Goal: Information Seeking & Learning: Check status

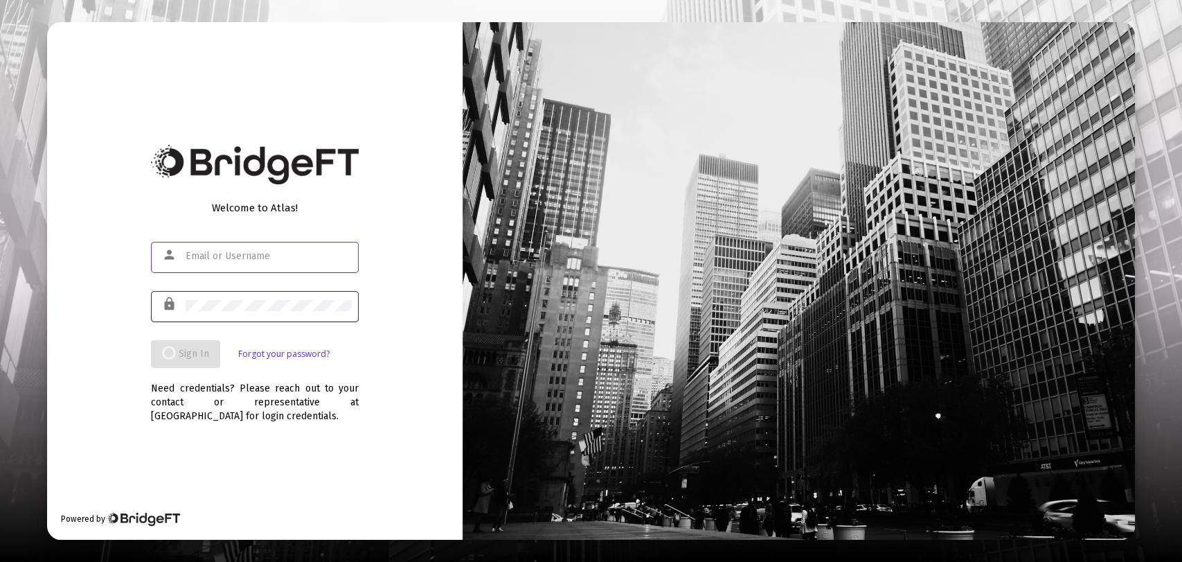
type input "[PERSON_NAME][EMAIL_ADDRESS][DOMAIN_NAME]"
click at [159, 100] on div "Welcome to Atlas! person [PERSON_NAME][EMAIL_ADDRESS][DOMAIN_NAME] lock Sign In…" at bounding box center [255, 280] width 416 height 517
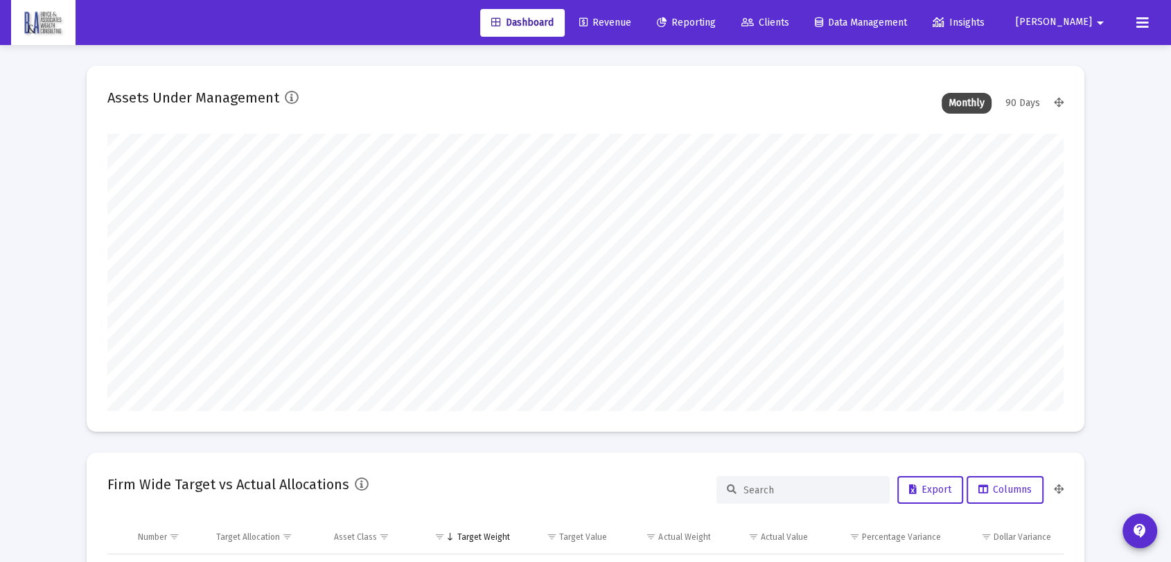
scroll to position [277, 515]
type input "[DATE]"
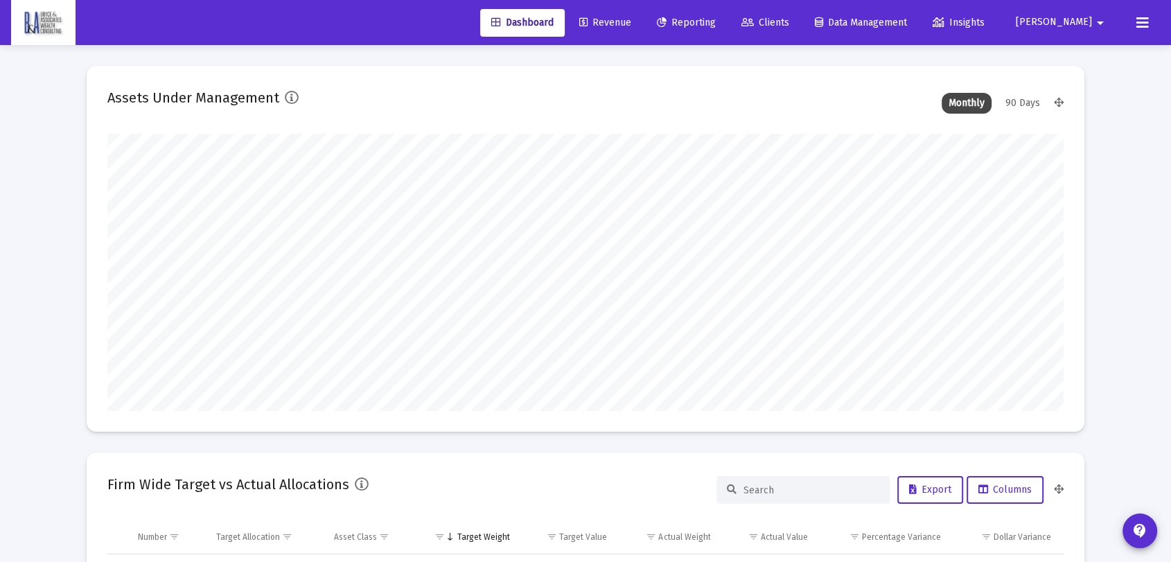
click at [715, 26] on span "Reporting" at bounding box center [686, 23] width 59 height 12
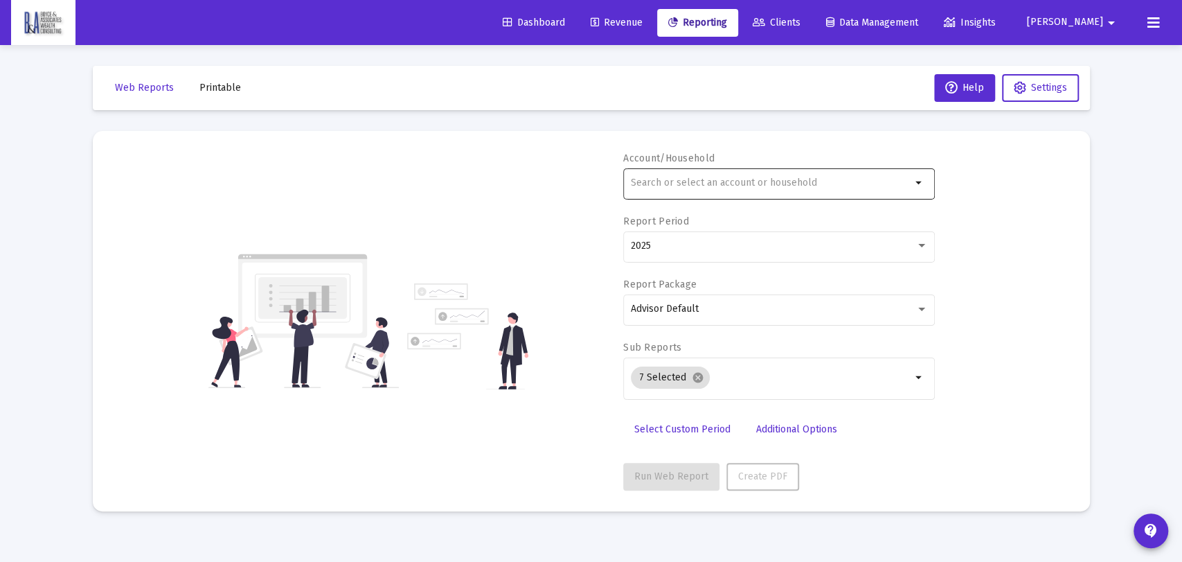
click at [687, 190] on div at bounding box center [771, 183] width 281 height 34
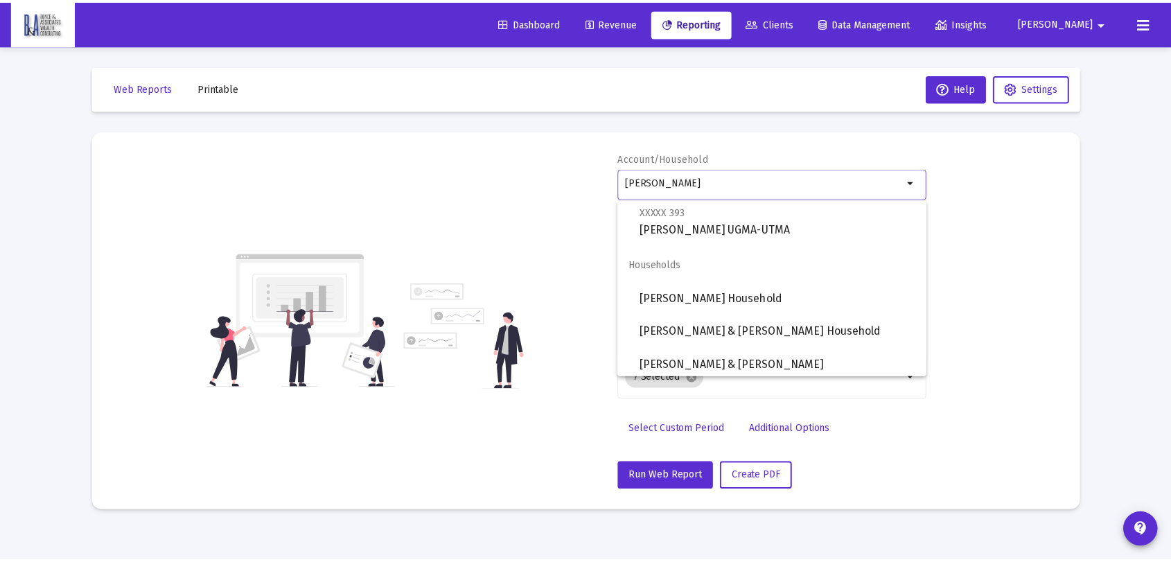
scroll to position [565, 0]
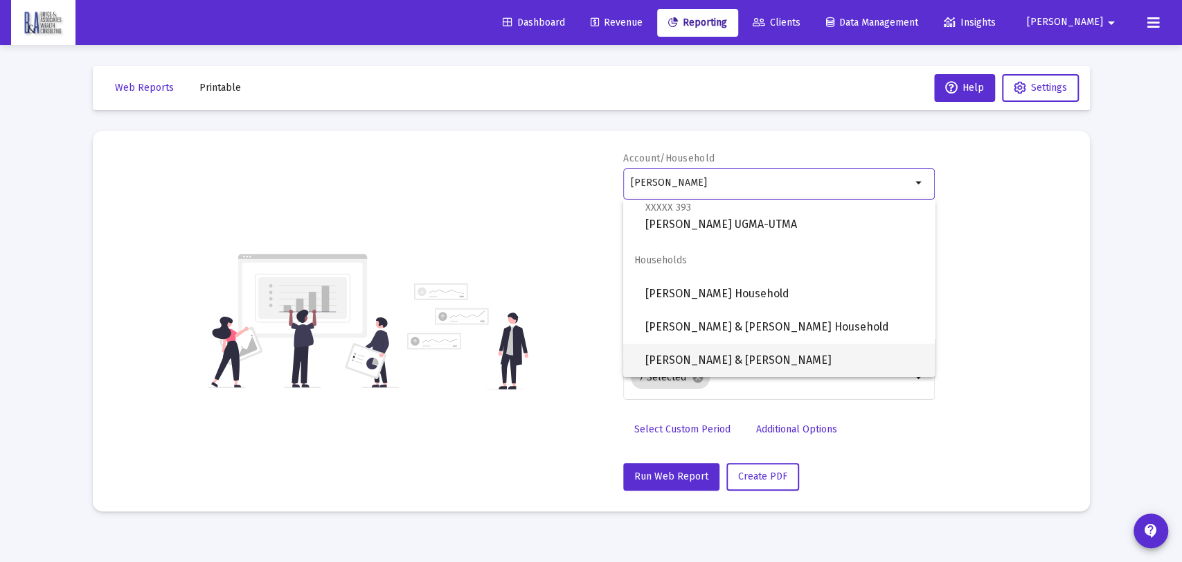
click at [810, 358] on span "[PERSON_NAME] & [PERSON_NAME]" at bounding box center [785, 360] width 278 height 33
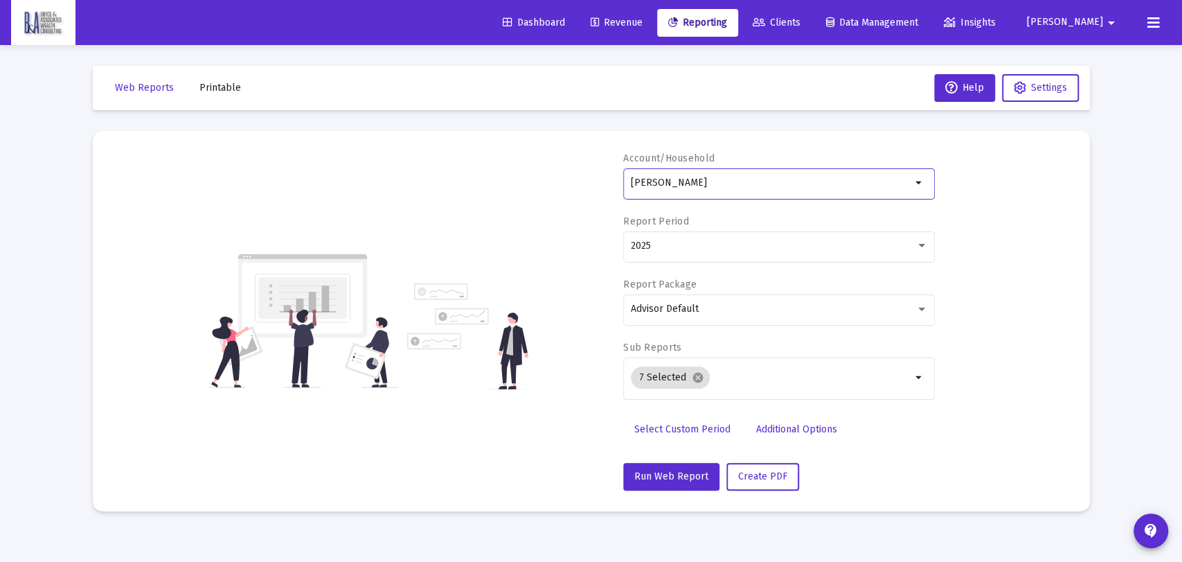
type input "[PERSON_NAME] & [PERSON_NAME]"
click at [672, 256] on div "2025" at bounding box center [779, 246] width 297 height 34
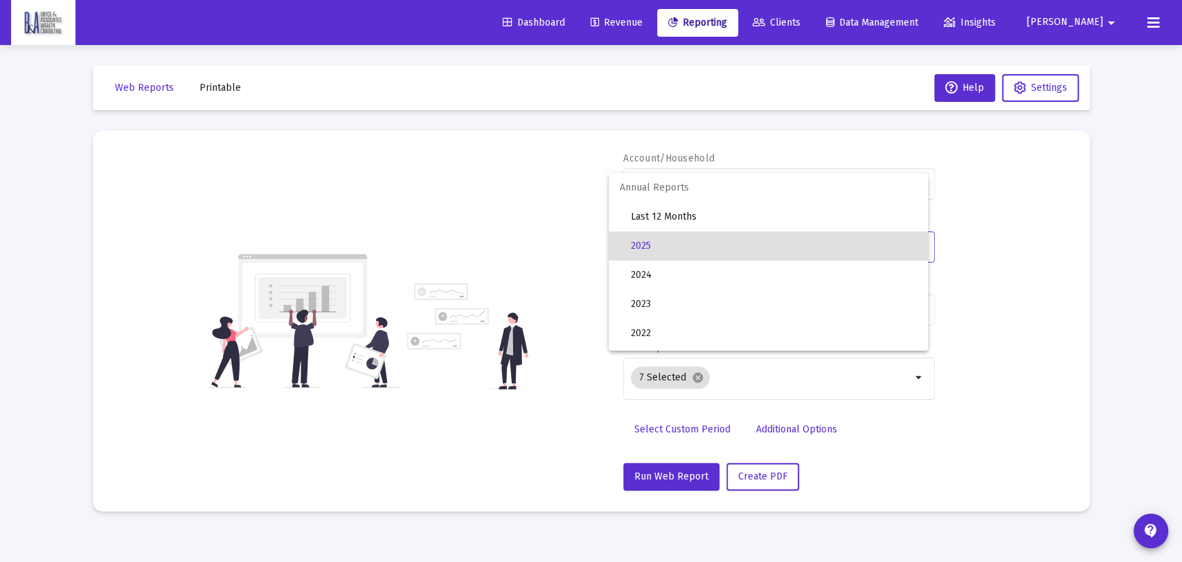
click at [702, 240] on span "2025" at bounding box center [774, 245] width 286 height 29
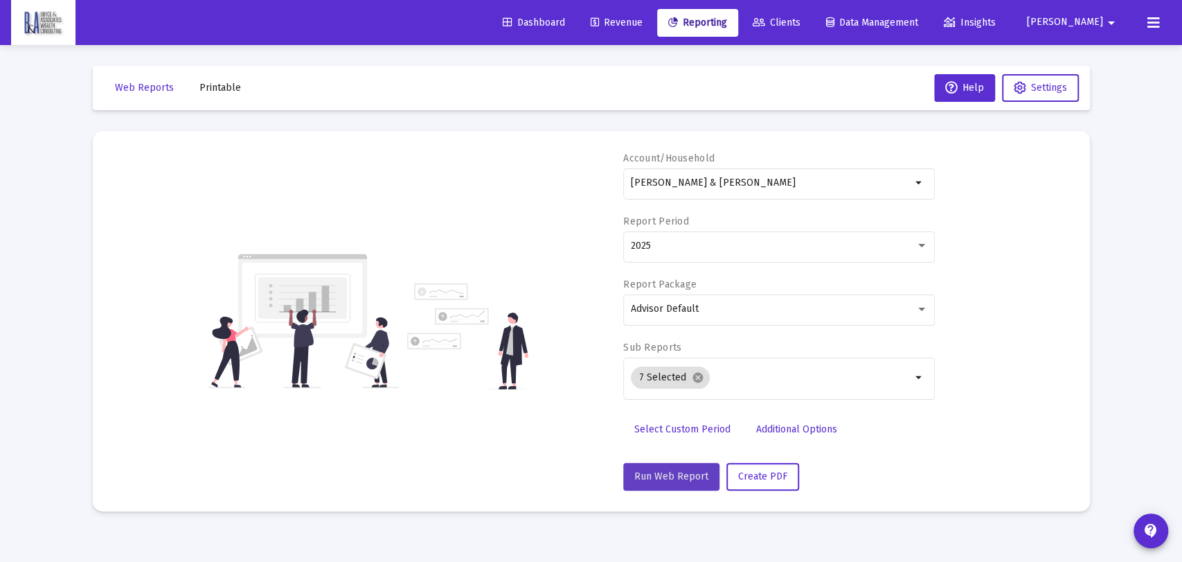
click at [673, 471] on span "Run Web Report" at bounding box center [671, 476] width 74 height 12
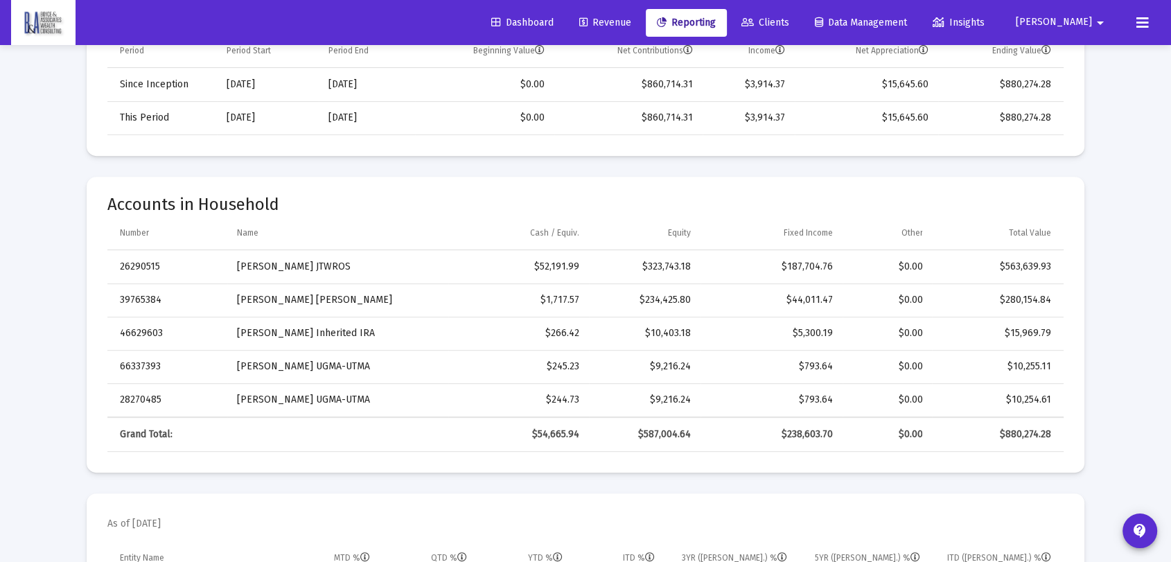
scroll to position [538, 0]
click at [373, 337] on td "[PERSON_NAME] Inherited IRA" at bounding box center [337, 332] width 221 height 33
click at [386, 332] on td "[PERSON_NAME] Inherited IRA" at bounding box center [337, 332] width 221 height 33
drag, startPoint x: 359, startPoint y: 328, endPoint x: 233, endPoint y: 340, distance: 126.6
click at [233, 340] on td "[PERSON_NAME] Inherited IRA" at bounding box center [337, 332] width 221 height 33
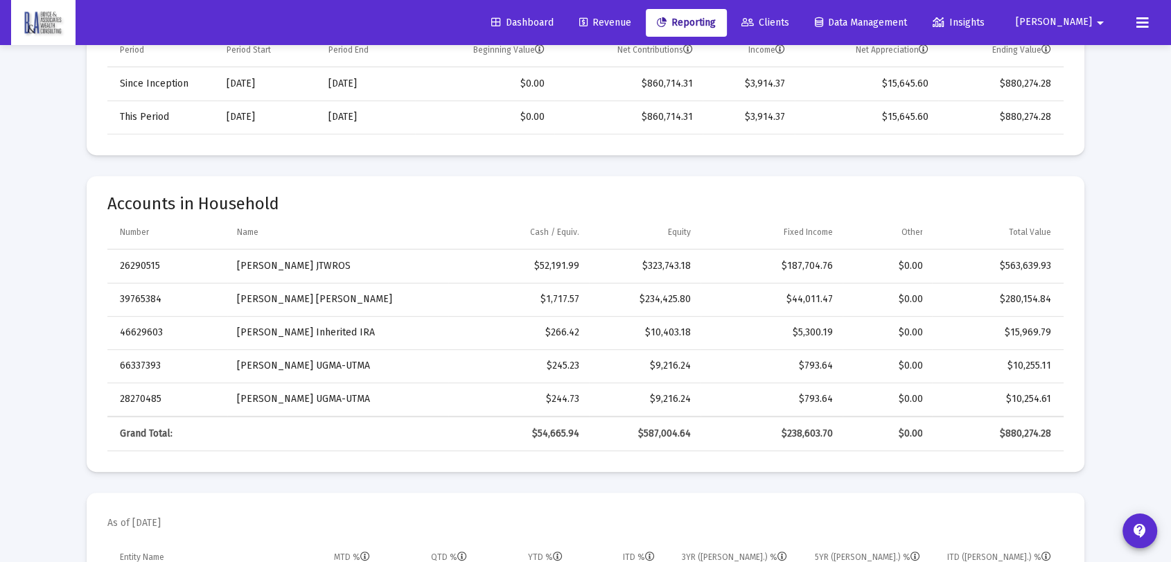
click at [221, 326] on td "46629603" at bounding box center [167, 332] width 120 height 33
drag, startPoint x: 238, startPoint y: 337, endPoint x: 353, endPoint y: 331, distance: 114.5
click at [353, 331] on td "[PERSON_NAME] Inherited IRA" at bounding box center [337, 332] width 221 height 33
click at [354, 335] on td "[PERSON_NAME] Inherited IRA" at bounding box center [337, 332] width 221 height 33
drag, startPoint x: 354, startPoint y: 335, endPoint x: 231, endPoint y: 339, distance: 122.7
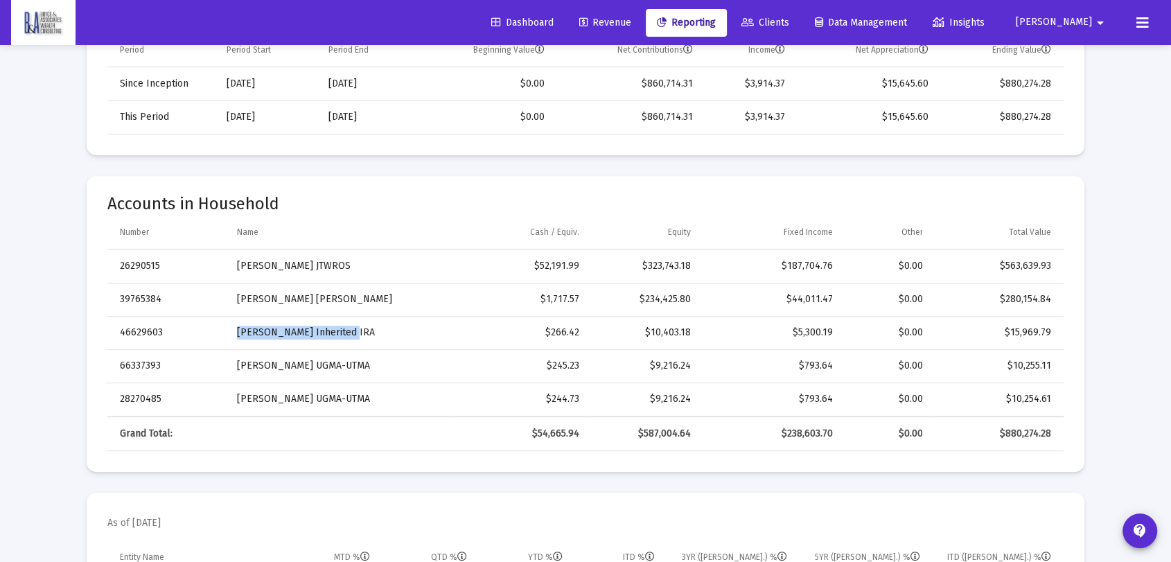
click at [231, 339] on td "[PERSON_NAME] Inherited IRA" at bounding box center [337, 332] width 221 height 33
click at [224, 334] on td "46629603" at bounding box center [167, 332] width 120 height 33
click at [742, 334] on div "$5,300.19" at bounding box center [771, 333] width 123 height 14
drag, startPoint x: 1058, startPoint y: 334, endPoint x: 522, endPoint y: 320, distance: 537.0
click at [522, 320] on tr "46629603 [PERSON_NAME] Inherited IRA $266.42 $10,403.18 $5,300.19 $0.00 $15,969…" at bounding box center [585, 332] width 956 height 33
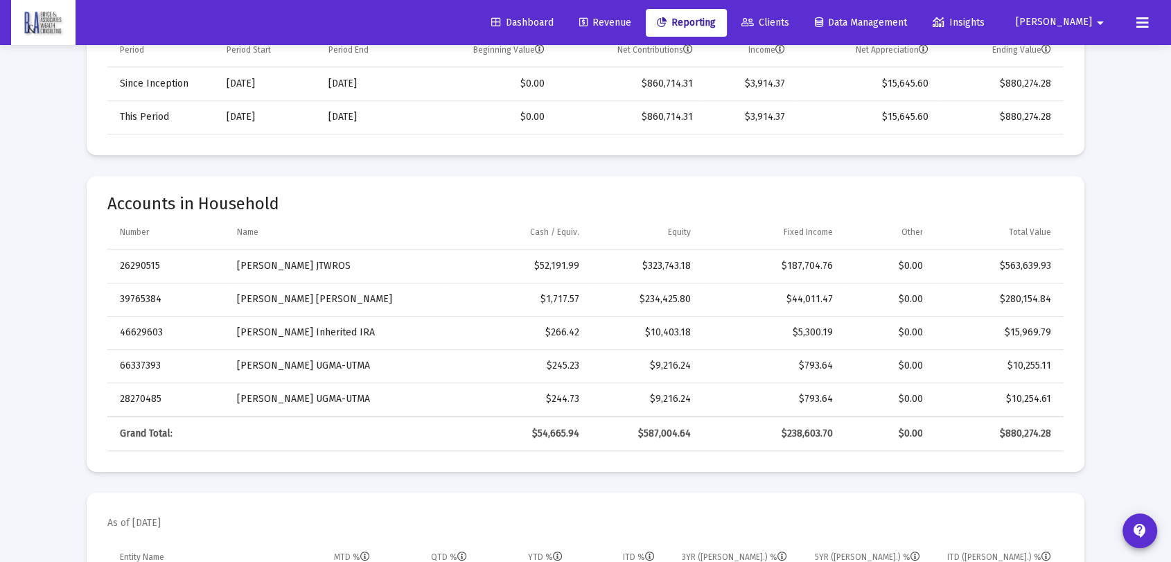
click at [527, 338] on div "$266.42" at bounding box center [518, 333] width 121 height 14
